Goal: Transaction & Acquisition: Purchase product/service

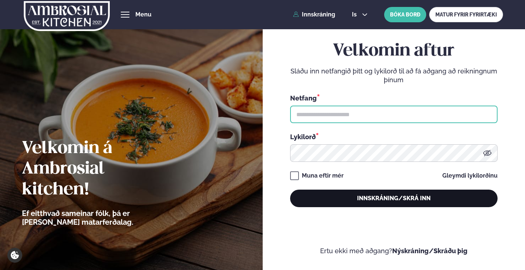
type input "**********"
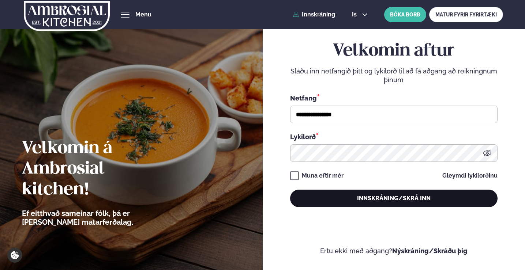
click at [367, 197] on button "Innskráning/Skrá inn" at bounding box center [393, 199] width 207 height 18
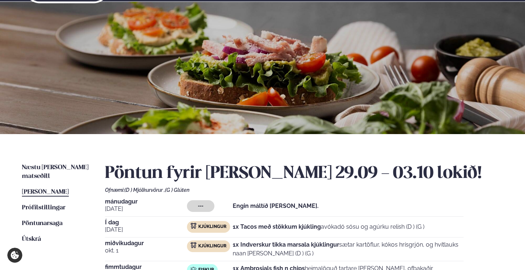
scroll to position [110, 0]
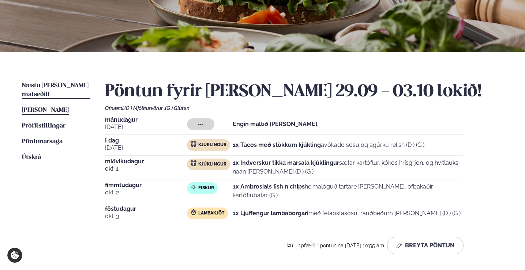
click at [54, 86] on span "Næstu [PERSON_NAME] matseðill" at bounding box center [55, 90] width 67 height 15
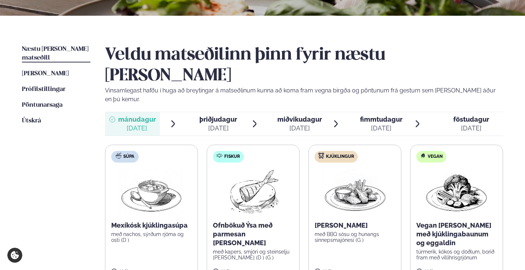
scroll to position [183, 0]
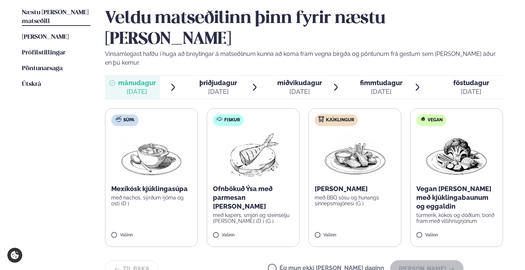
click at [202, 79] on span "þriðjudagur" at bounding box center [218, 83] width 38 height 8
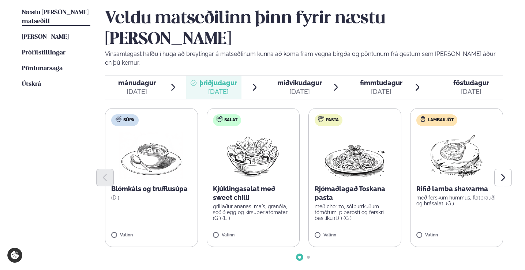
click at [302, 79] on span "miðvikudagur" at bounding box center [299, 83] width 45 height 8
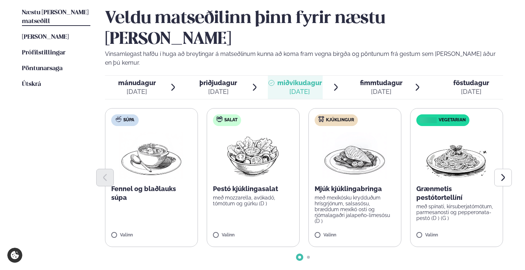
click at [365, 79] on span "fimmtudagur" at bounding box center [381, 83] width 42 height 8
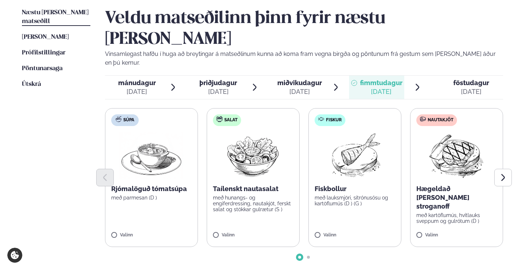
click at [476, 87] on div "[DATE]" at bounding box center [471, 91] width 36 height 9
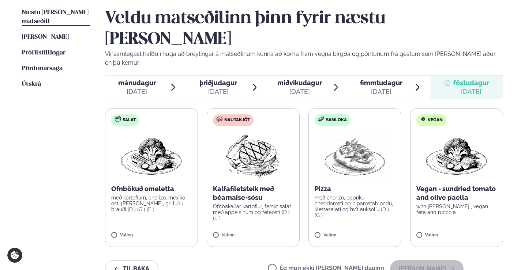
click at [146, 79] on div "mánudagur mán." at bounding box center [137, 83] width 38 height 9
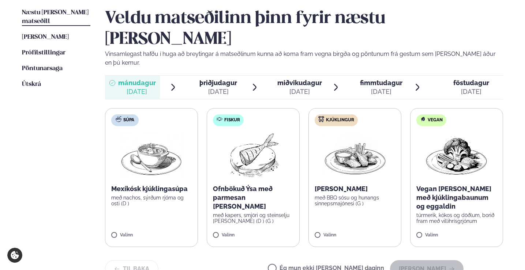
click at [352, 134] on img at bounding box center [355, 155] width 64 height 47
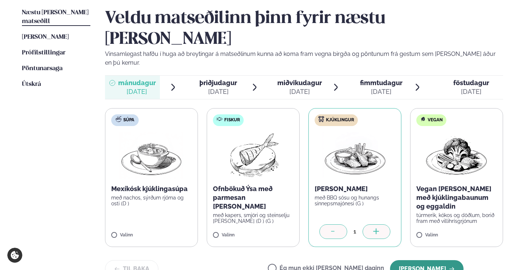
click at [416, 261] on button "[PERSON_NAME]" at bounding box center [427, 270] width 74 height 18
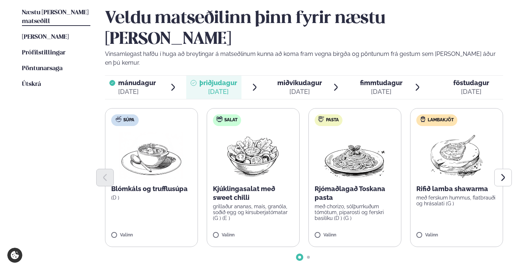
click at [454, 132] on img at bounding box center [456, 155] width 65 height 47
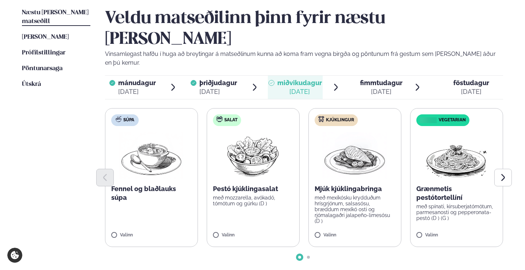
click at [356, 132] on img at bounding box center [355, 155] width 64 height 47
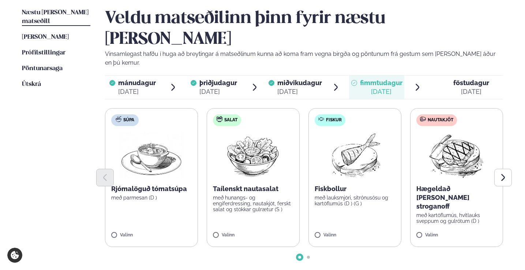
click at [424, 132] on img at bounding box center [456, 155] width 65 height 47
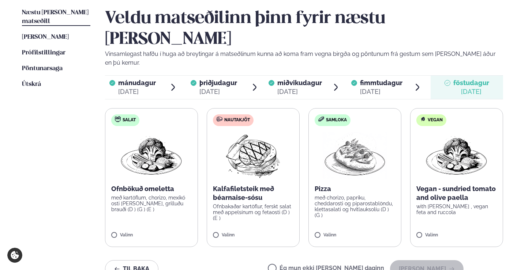
click at [246, 132] on img at bounding box center [253, 155] width 65 height 47
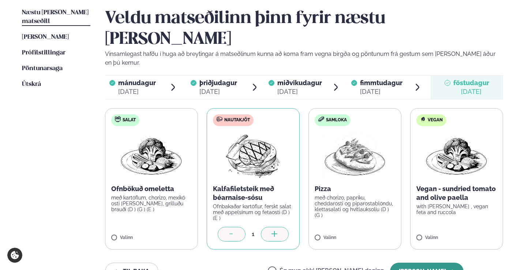
click at [418, 263] on button "[PERSON_NAME]" at bounding box center [427, 272] width 74 height 18
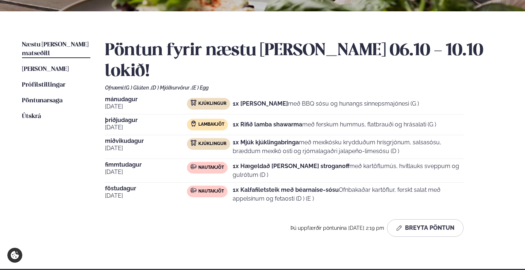
scroll to position [146, 0]
